Goal: Task Accomplishment & Management: Use online tool/utility

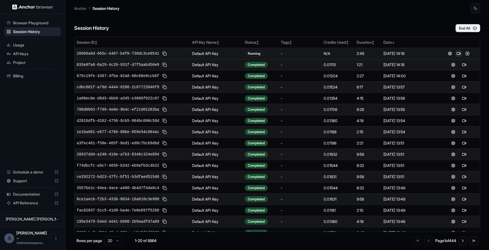
click at [460, 53] on button at bounding box center [458, 53] width 7 height 7
click at [465, 28] on button "End All" at bounding box center [467, 28] width 25 height 8
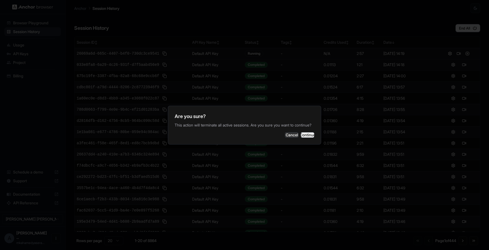
click at [301, 135] on button "Continue" at bounding box center [308, 134] width 14 height 5
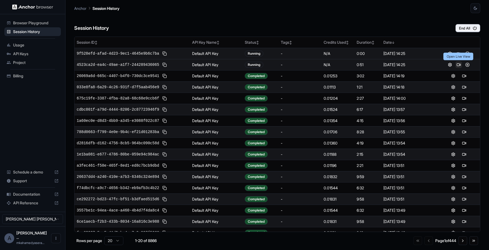
click at [458, 65] on button at bounding box center [458, 64] width 7 height 7
click at [467, 29] on button "End All" at bounding box center [467, 28] width 25 height 8
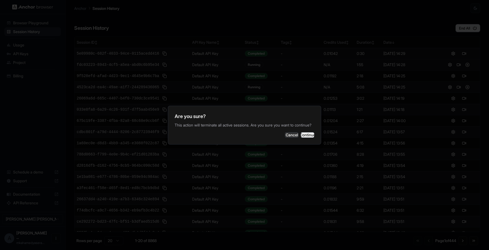
click at [304, 136] on button "Continue" at bounding box center [308, 134] width 14 height 5
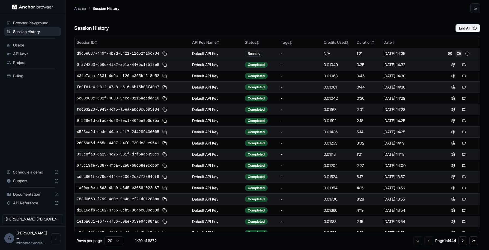
click at [459, 52] on button at bounding box center [458, 53] width 7 height 7
click at [463, 31] on button "End All" at bounding box center [467, 28] width 25 height 8
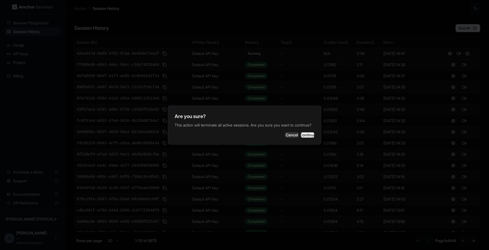
click at [306, 137] on button "Continue" at bounding box center [308, 134] width 14 height 5
